Goal: Navigation & Orientation: Find specific page/section

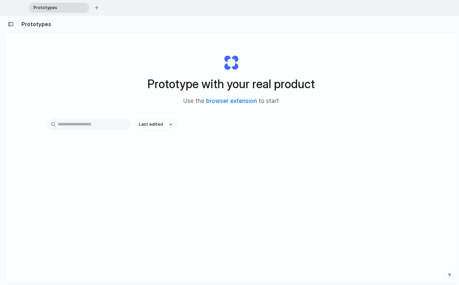
click at [181, 193] on div "Prototype with your real product Use the browser extension to start Last edited" at bounding box center [231, 183] width 451 height 301
click at [223, 101] on link "browser extension" at bounding box center [231, 100] width 51 height 7
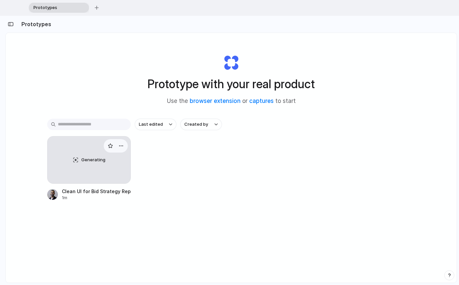
click at [92, 165] on div "Generating" at bounding box center [89, 159] width 83 height 47
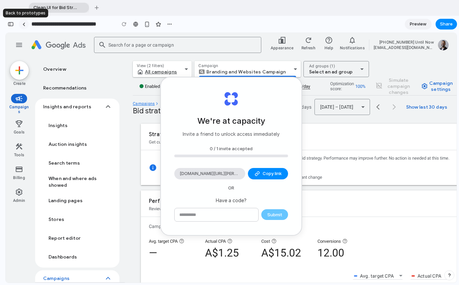
click at [25, 24] on div at bounding box center [23, 24] width 3 height 4
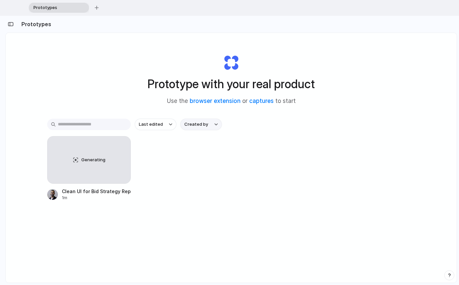
click at [206, 126] on span "Created by" at bounding box center [197, 124] width 24 height 7
click at [171, 167] on div "All users [PERSON_NAME]" at bounding box center [229, 142] width 459 height 285
click at [378, 226] on div "Last edited Created by Generating Clean UI for Bid Strategy Report 3m" at bounding box center [231, 181] width 368 height 124
